Goal: Transaction & Acquisition: Purchase product/service

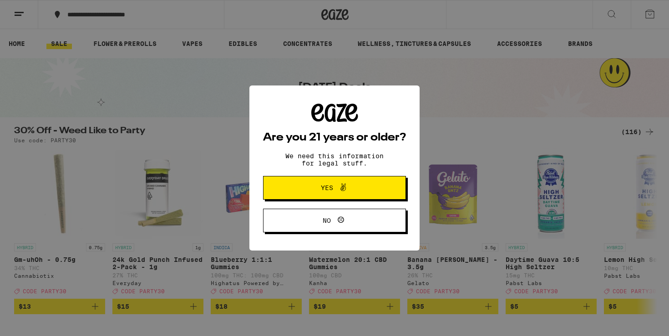
click at [331, 190] on span "Yes" at bounding box center [327, 188] width 12 height 6
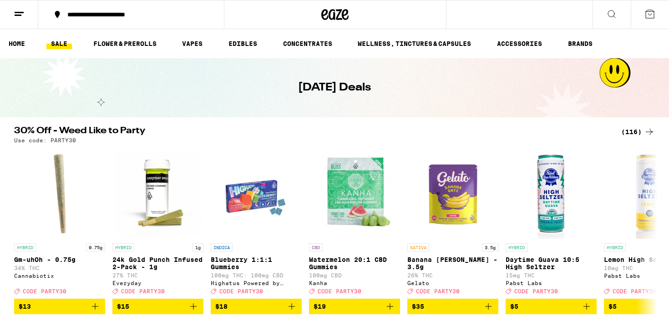
click at [20, 18] on icon at bounding box center [19, 14] width 11 height 11
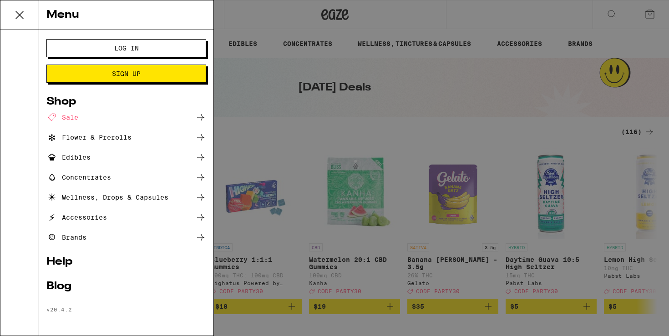
click at [171, 45] on button "Log In" at bounding box center [126, 48] width 160 height 18
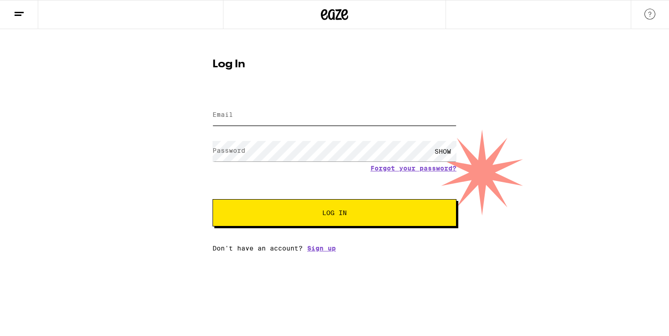
click at [289, 121] on input "Email" at bounding box center [334, 115] width 244 height 20
type input "[EMAIL_ADDRESS][DOMAIN_NAME]"
click at [212, 199] on button "Log In" at bounding box center [334, 212] width 244 height 27
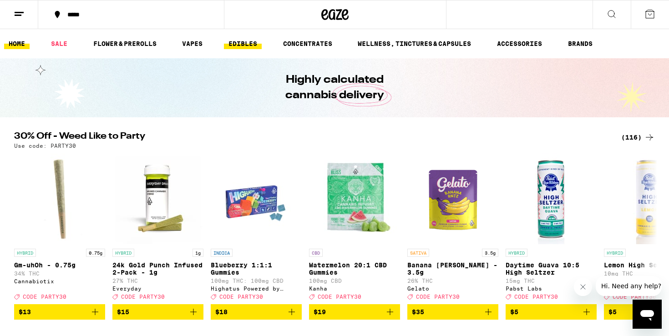
click at [253, 41] on link "EDIBLES" at bounding box center [243, 43] width 38 height 11
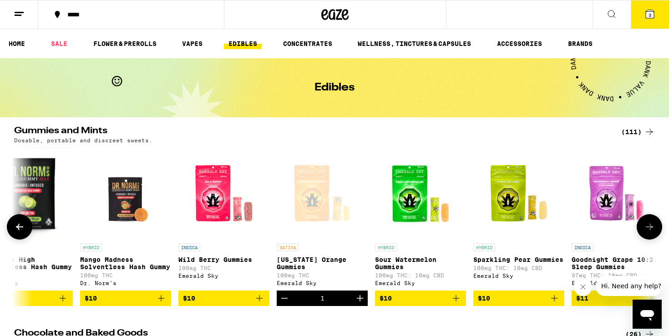
scroll to position [0, 828]
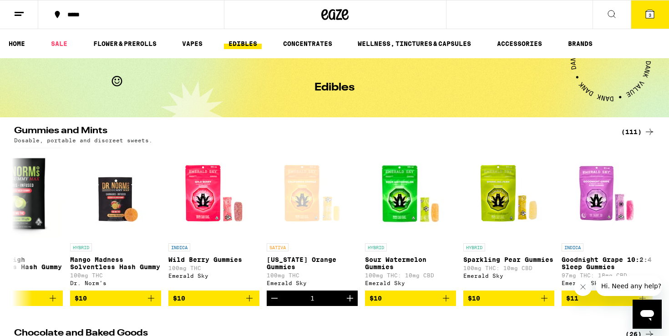
click at [650, 16] on span "3" at bounding box center [649, 14] width 3 height 5
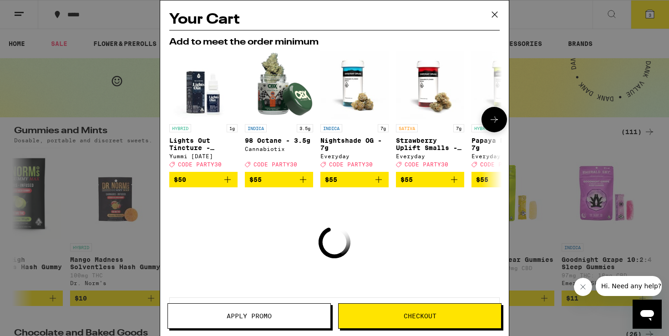
scroll to position [43, 0]
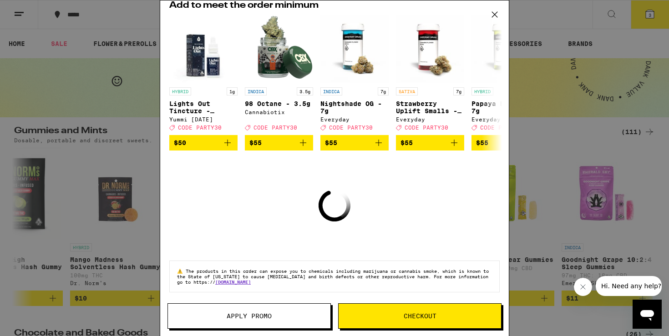
click at [493, 9] on icon at bounding box center [495, 15] width 14 height 14
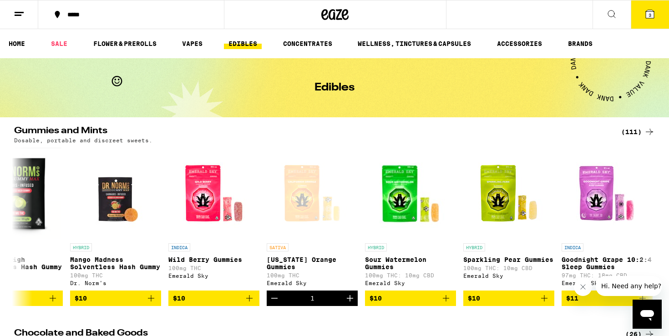
click at [646, 16] on icon at bounding box center [649, 14] width 8 height 8
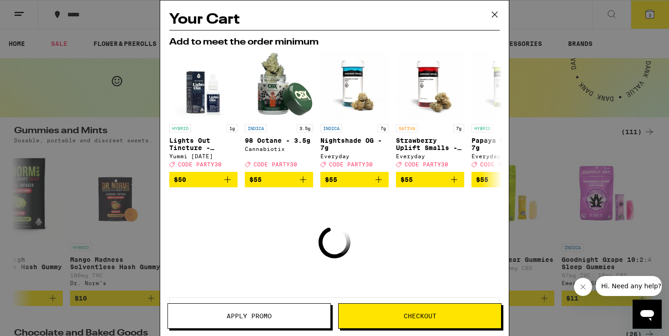
click at [268, 311] on button "Apply Promo" at bounding box center [248, 315] width 163 height 25
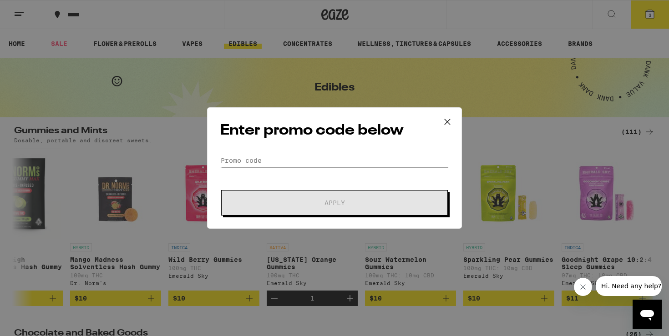
click at [445, 120] on icon at bounding box center [447, 122] width 14 height 14
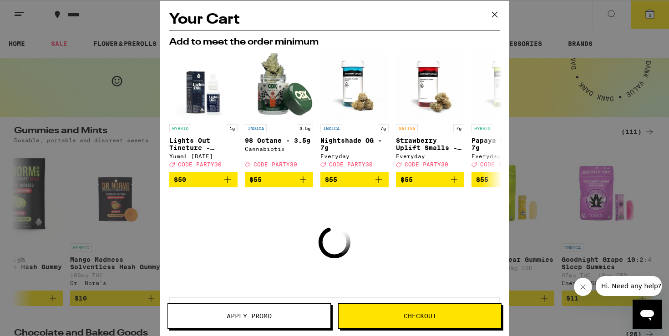
click at [492, 14] on icon at bounding box center [495, 15] width 14 height 14
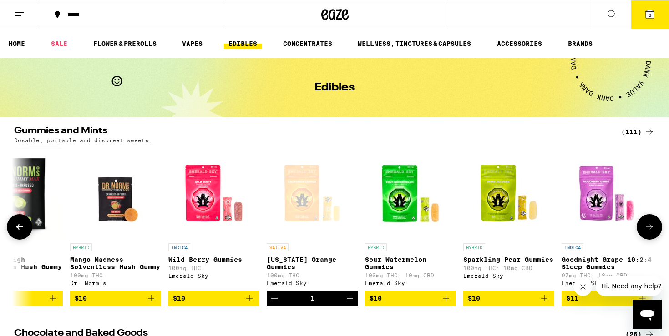
scroll to position [0, 828]
click at [348, 302] on icon "Increment" at bounding box center [349, 298] width 11 height 11
click at [653, 12] on icon at bounding box center [649, 14] width 8 height 8
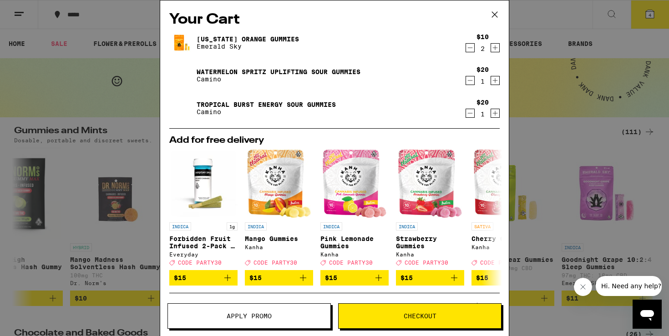
click at [472, 50] on icon "Decrement" at bounding box center [470, 47] width 8 height 11
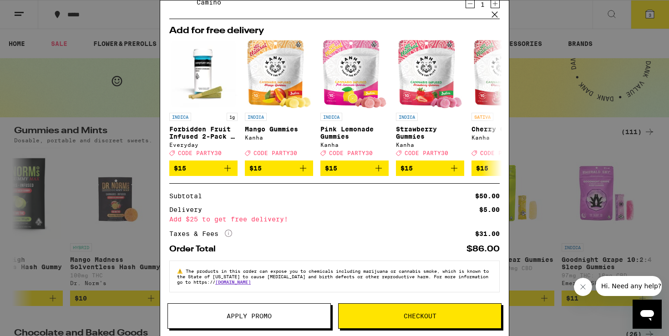
click at [482, 193] on div "$50.00" at bounding box center [487, 196] width 25 height 6
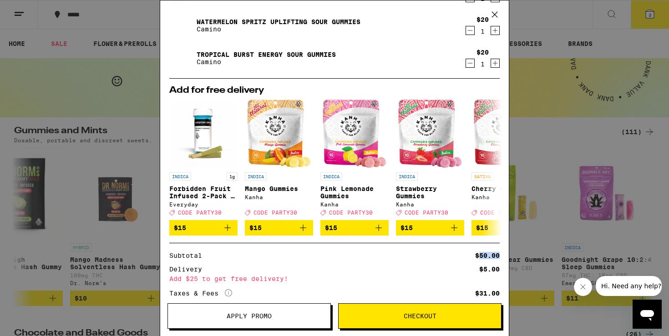
scroll to position [0, 0]
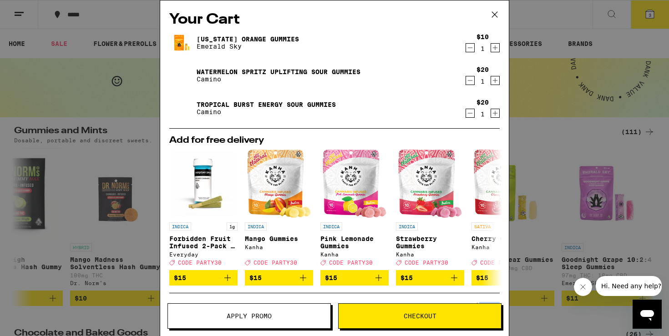
click at [497, 82] on icon "Increment" at bounding box center [495, 80] width 8 height 11
click at [494, 79] on icon "Increment" at bounding box center [495, 80] width 8 height 11
click at [470, 79] on icon "Decrement" at bounding box center [470, 80] width 8 height 11
click at [471, 80] on icon "Decrement" at bounding box center [470, 80] width 8 height 11
click at [473, 48] on icon "Decrement" at bounding box center [470, 47] width 8 height 11
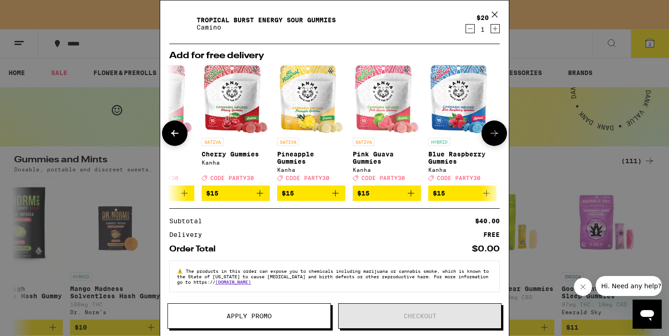
scroll to position [0, 280]
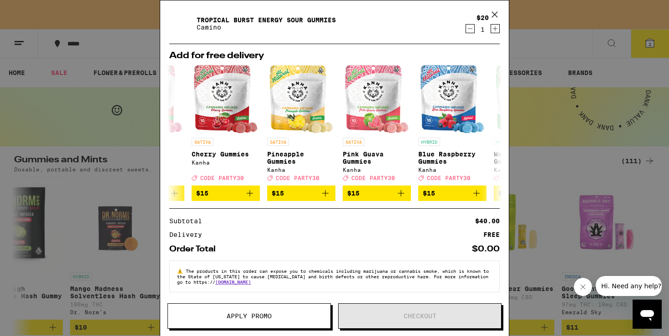
click at [497, 10] on icon at bounding box center [495, 15] width 14 height 14
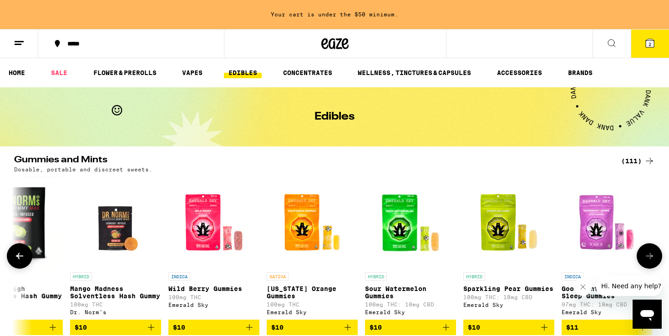
scroll to position [43, 0]
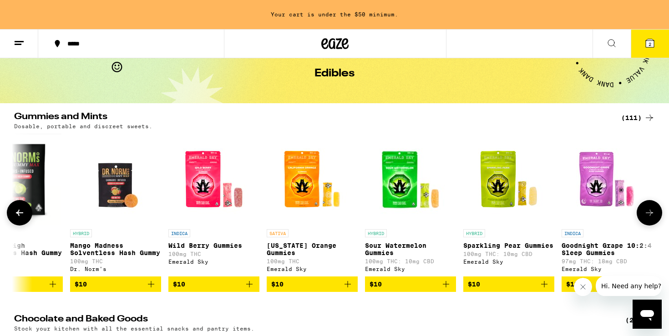
click at [346, 290] on icon "Add to bag" at bounding box center [347, 284] width 11 height 11
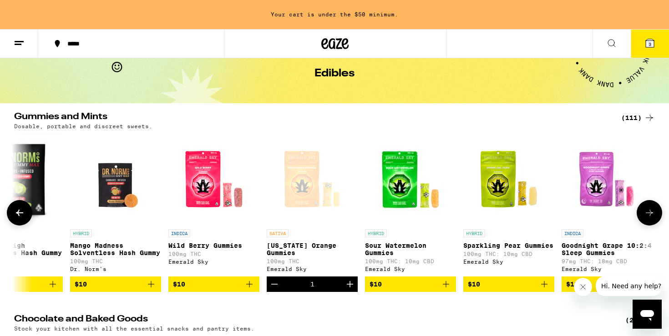
scroll to position [14, 0]
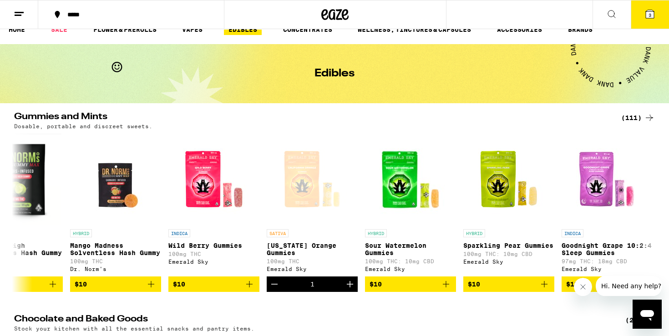
click at [653, 17] on icon at bounding box center [649, 14] width 8 height 8
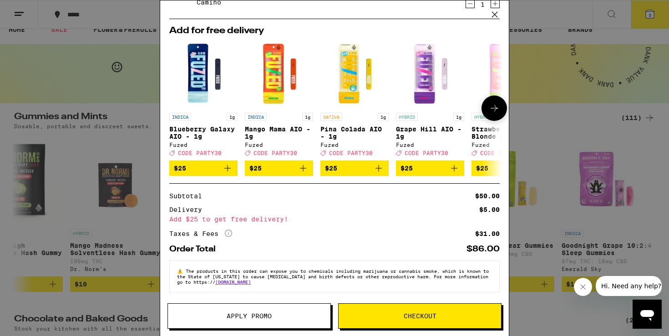
scroll to position [55, 0]
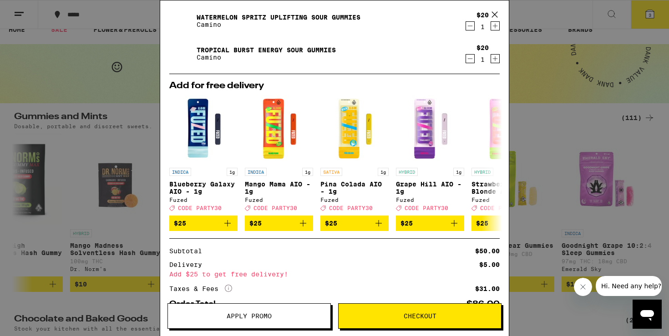
click at [494, 16] on icon at bounding box center [495, 15] width 14 height 14
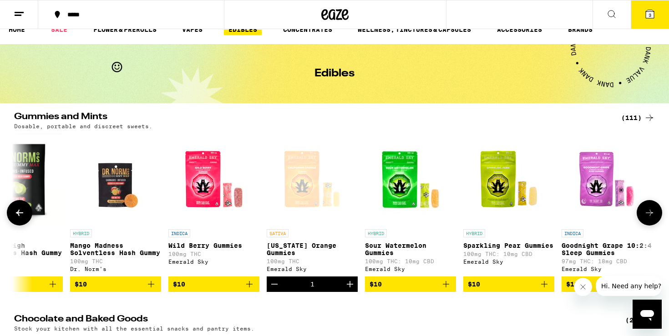
click at [308, 191] on div "Open page for California Orange Gummies from Emerald Sky" at bounding box center [312, 179] width 91 height 91
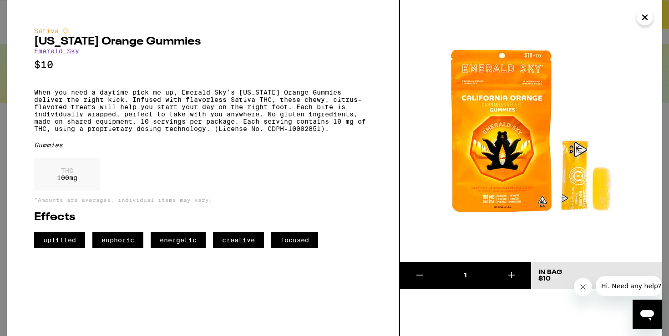
click at [646, 18] on icon "Close" at bounding box center [644, 17] width 11 height 14
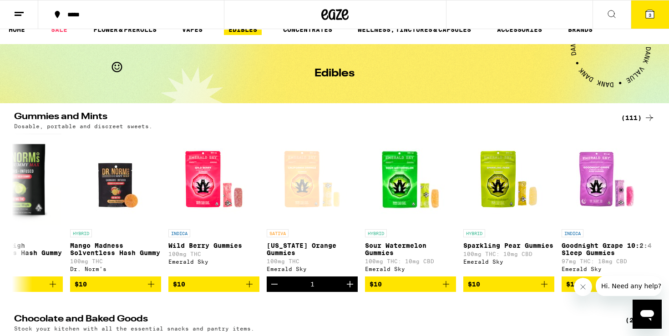
click at [645, 19] on button "3" at bounding box center [649, 14] width 38 height 28
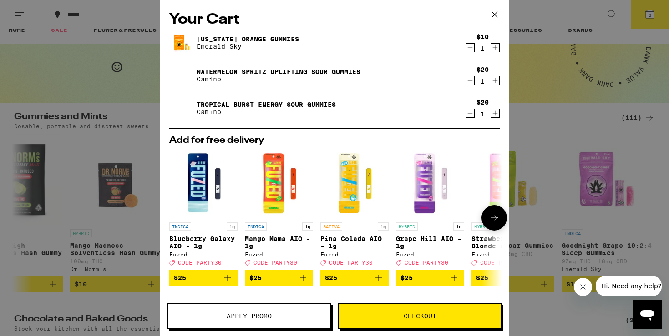
scroll to position [116, 0]
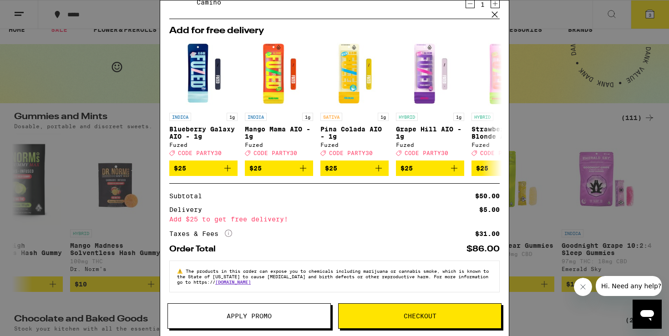
click at [359, 316] on span "Checkout" at bounding box center [419, 316] width 162 height 6
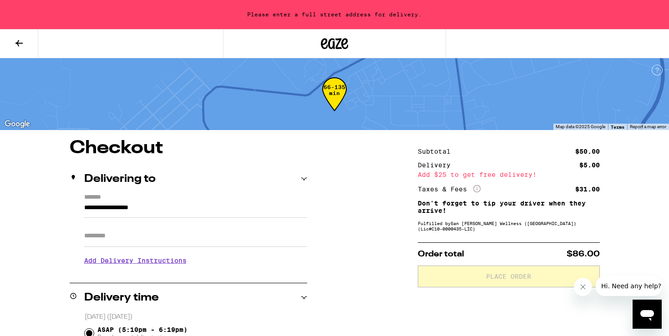
click at [169, 206] on input "**********" at bounding box center [195, 209] width 223 height 15
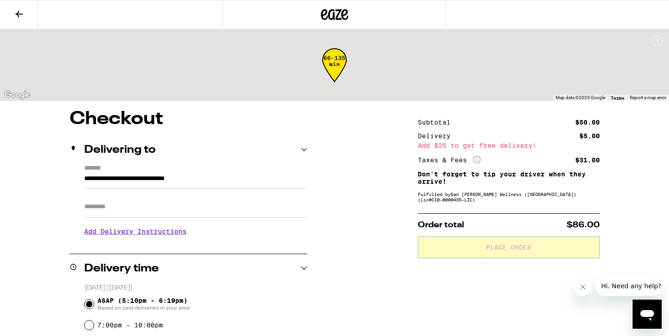
type input "**********"
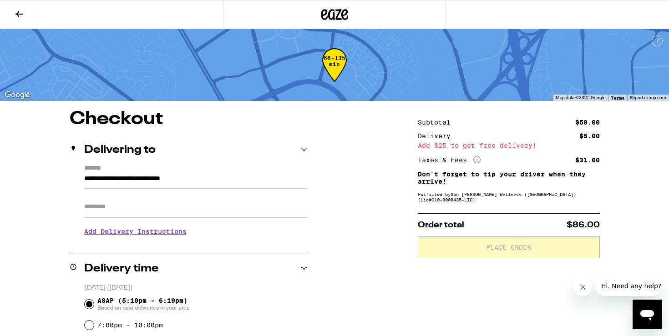
click at [174, 205] on input "Apt/Suite" at bounding box center [195, 207] width 223 height 22
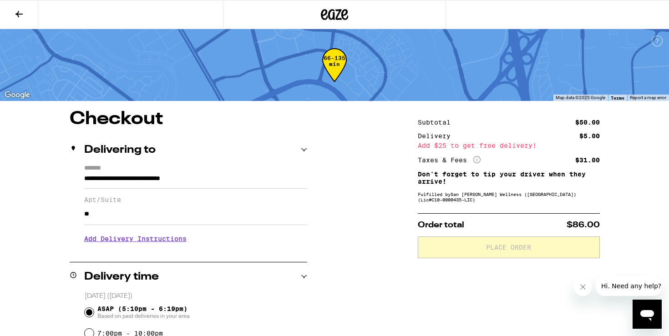
type input "***"
click at [150, 217] on input "***" at bounding box center [195, 214] width 223 height 22
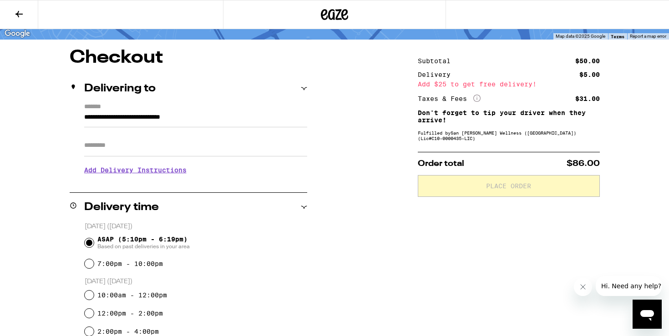
scroll to position [65, 0]
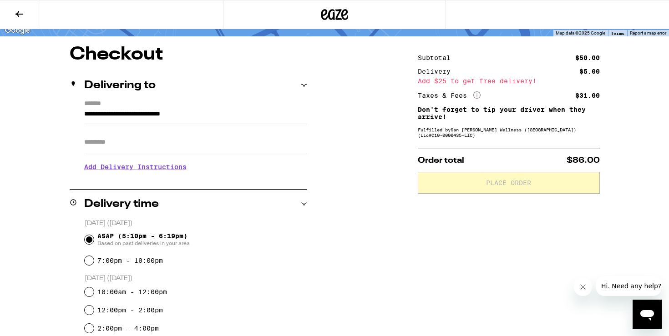
click at [166, 165] on h3 "Add Delivery Instructions" at bounding box center [195, 166] width 223 height 21
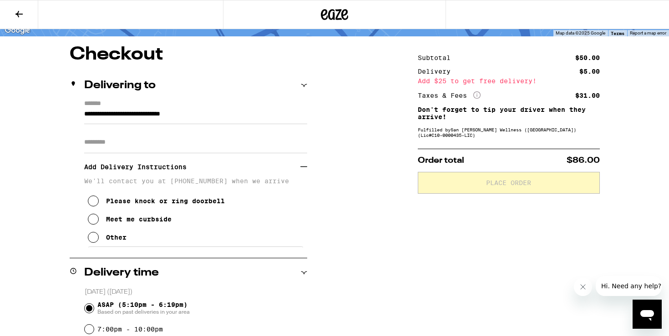
click at [139, 223] on div "Meet me curbside" at bounding box center [138, 219] width 65 height 7
click at [302, 168] on icon at bounding box center [303, 166] width 7 height 7
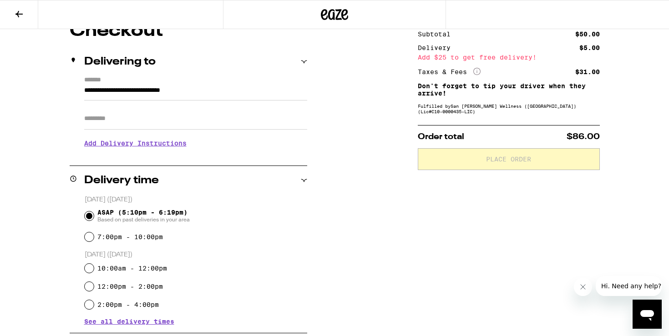
scroll to position [91, 0]
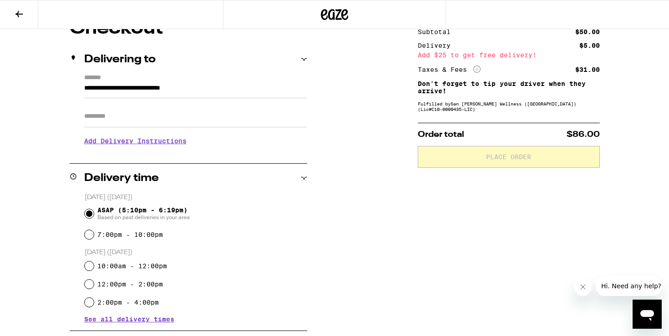
click at [164, 146] on h3 "Add Delivery Instructions" at bounding box center [195, 141] width 223 height 21
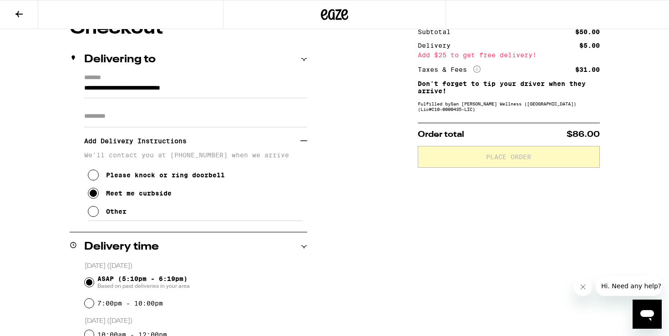
click at [304, 141] on icon at bounding box center [303, 140] width 7 height 7
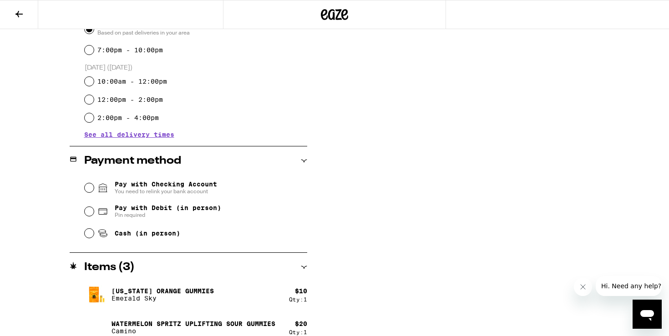
scroll to position [320, 0]
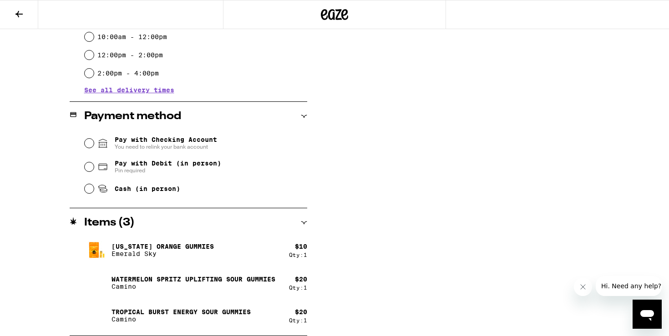
click at [197, 142] on span "Pay with Checking Account You need to relink your bank account" at bounding box center [166, 143] width 102 height 15
click at [94, 142] on input "Pay with Checking Account You need to relink your bank account" at bounding box center [89, 143] width 9 height 9
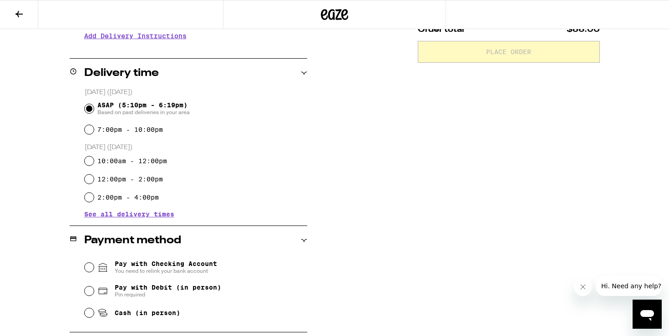
scroll to position [297, 0]
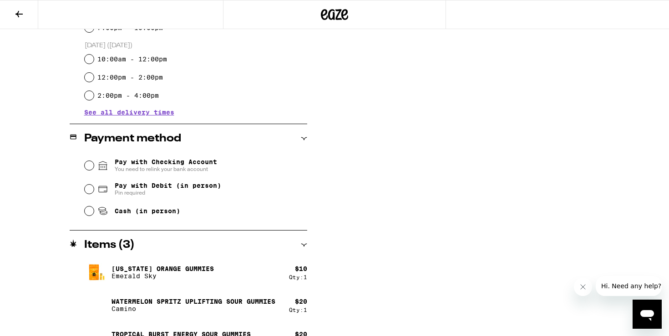
click at [144, 162] on span "Pay with Checking Account You need to relink your bank account" at bounding box center [166, 165] width 102 height 15
click at [94, 162] on input "Pay with Checking Account You need to relink your bank account" at bounding box center [89, 165] width 9 height 9
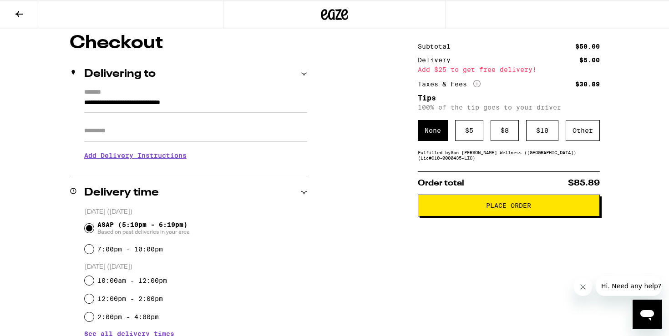
scroll to position [0, 0]
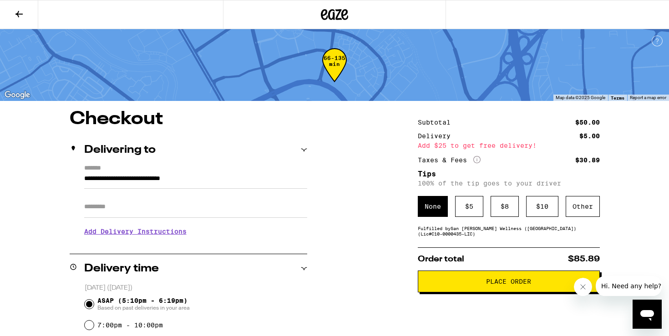
click at [504, 282] on span "Place Order" at bounding box center [508, 281] width 45 height 6
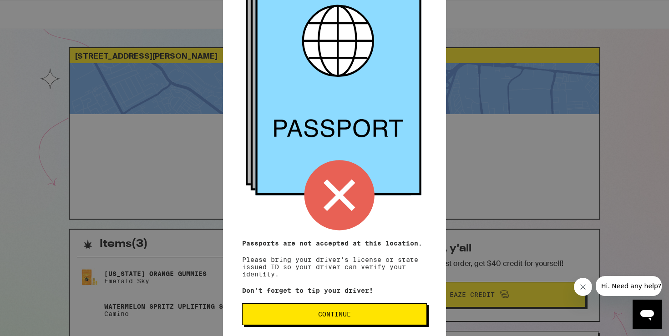
scroll to position [85, 0]
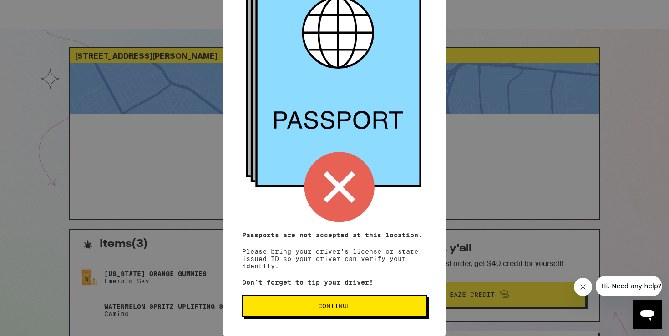
click at [334, 303] on span "Continue" at bounding box center [334, 306] width 33 height 6
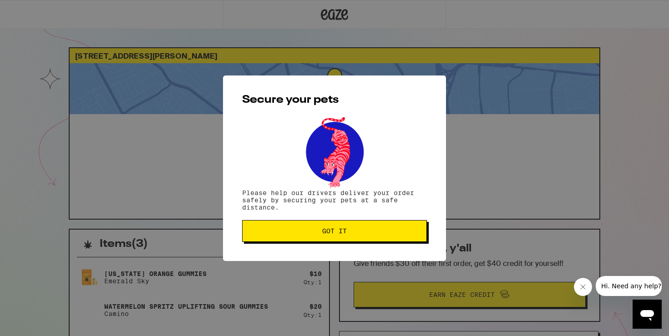
scroll to position [0, 0]
click at [339, 231] on span "Got it" at bounding box center [334, 231] width 25 height 6
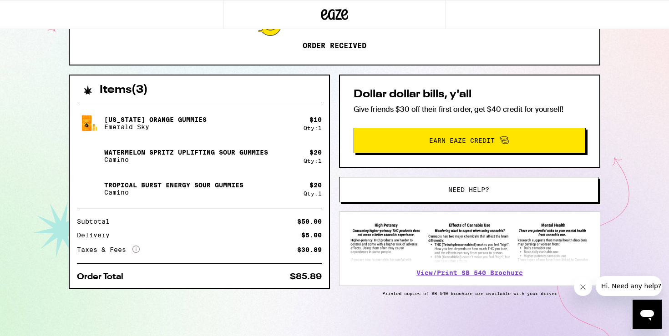
scroll to position [156, 0]
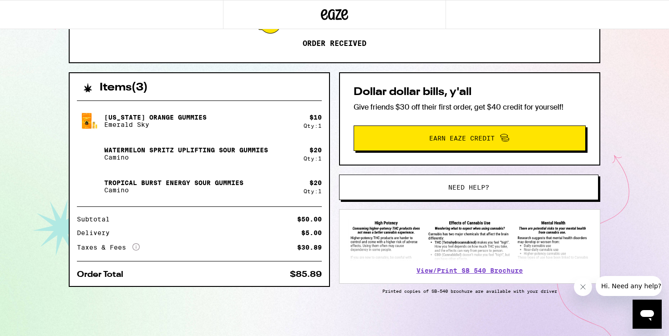
click at [553, 239] on img at bounding box center [469, 240] width 242 height 42
